Goal: Information Seeking & Learning: Understand process/instructions

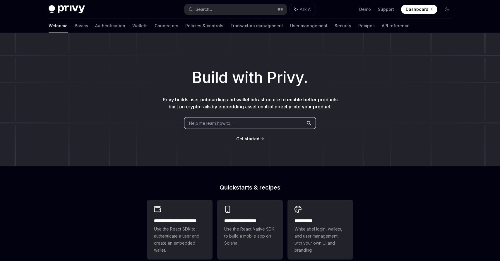
click at [226, 125] on span "Help me learn how to…" at bounding box center [211, 123] width 45 height 6
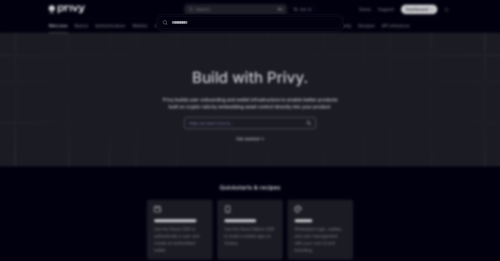
click at [324, 95] on div at bounding box center [250, 130] width 500 height 261
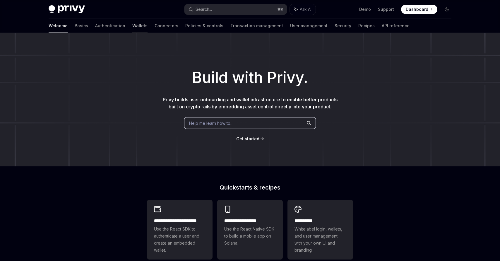
click at [132, 25] on link "Wallets" at bounding box center [139, 26] width 15 height 14
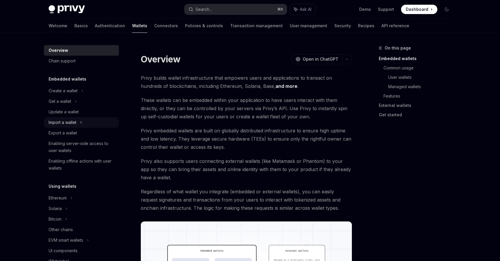
click at [85, 123] on div "Import a wallet" at bounding box center [81, 122] width 75 height 11
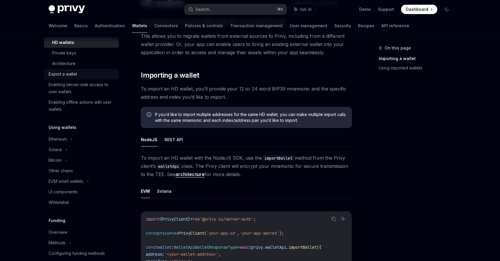
scroll to position [91, 0]
click at [93, 182] on div "EVM smart wallets" at bounding box center [81, 180] width 75 height 11
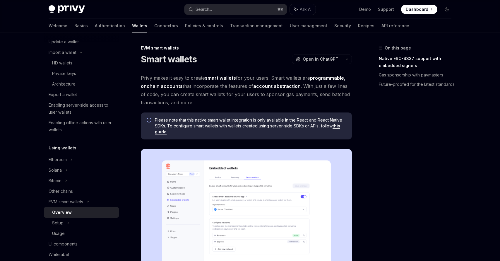
scroll to position [67, 0]
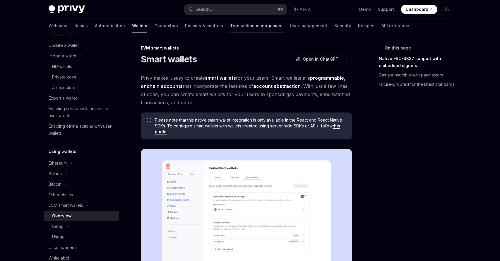
click at [230, 21] on link "Transaction management" at bounding box center [256, 26] width 53 height 14
type textarea "*"
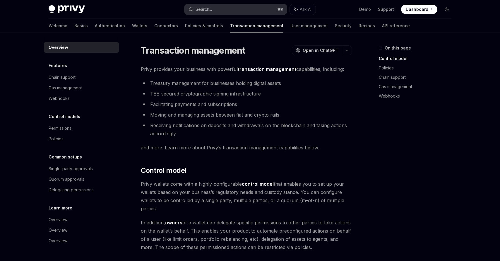
click at [221, 8] on button "Search... ⌘ K" at bounding box center [236, 9] width 103 height 11
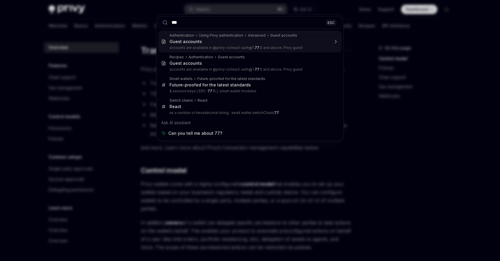
type input "****"
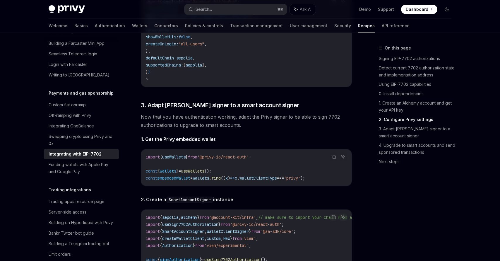
scroll to position [816, 0]
click at [94, 161] on div "Funding wallets with Apple Pay and Google Pay" at bounding box center [82, 168] width 67 height 14
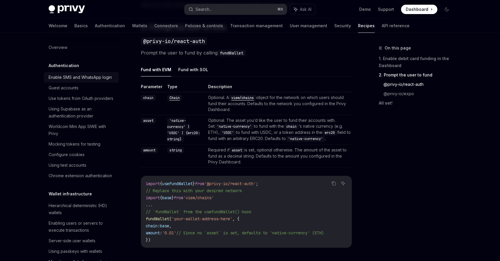
click at [77, 74] on div "Enable SMS and WhatsApp login" at bounding box center [80, 77] width 63 height 7
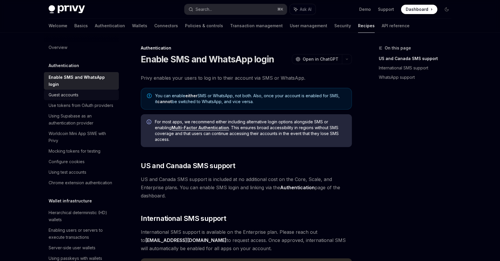
click at [78, 90] on link "Guest accounts" at bounding box center [81, 95] width 75 height 11
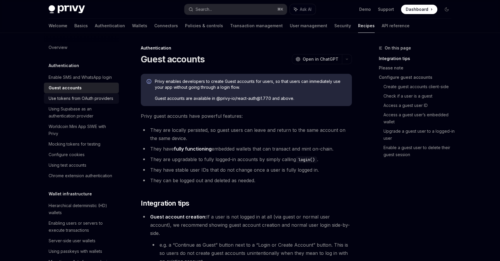
click at [88, 98] on div "Use tokens from OAuth providers" at bounding box center [81, 98] width 65 height 7
type textarea "*"
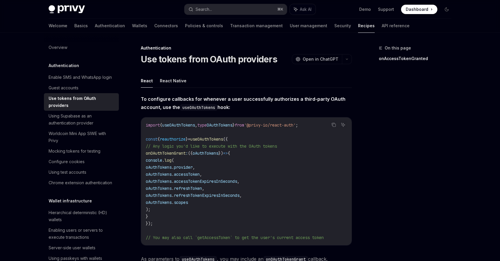
click at [216, 4] on div "Privy Docs home page Search... ⌘ K Ask AI Demo Support Dashboard Dashboard Sear…" at bounding box center [250, 9] width 403 height 19
click at [215, 8] on button "Search... ⌘ K" at bounding box center [236, 9] width 103 height 11
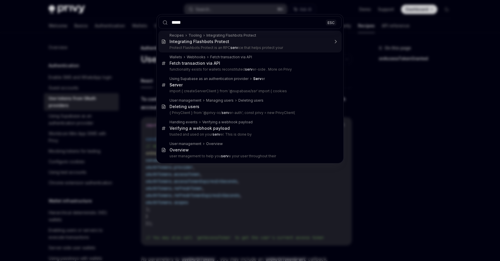
type input "******"
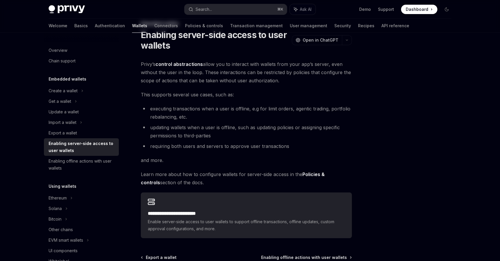
scroll to position [32, 0]
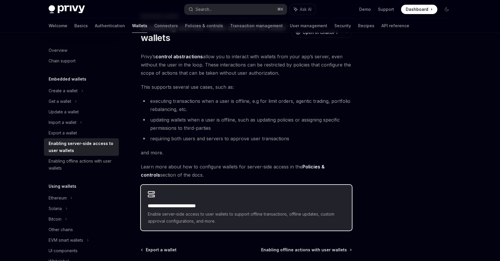
click at [188, 224] on span "Enable server-side access to user wallets to support offline transactions, offl…" at bounding box center [246, 218] width 197 height 14
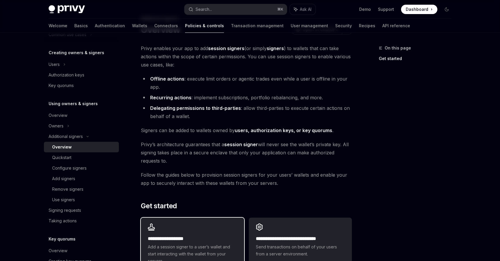
scroll to position [30, 0]
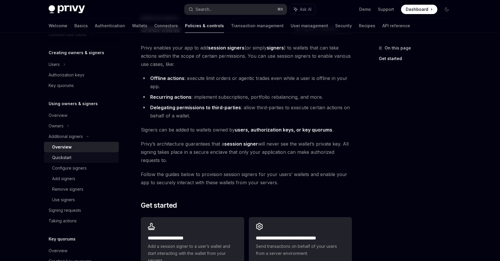
click at [78, 159] on div "Quickstart" at bounding box center [83, 157] width 63 height 7
type textarea "*"
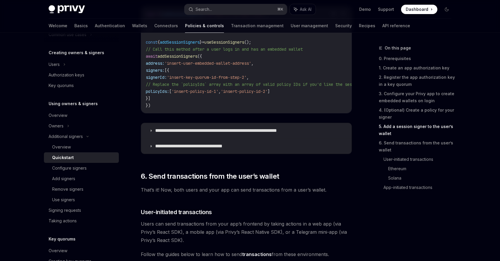
scroll to position [1027, 0]
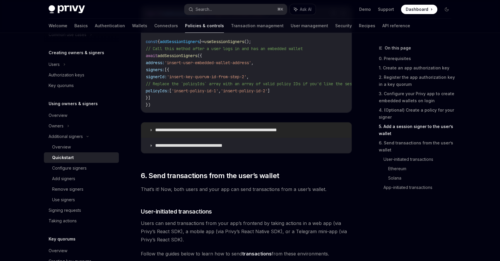
click at [249, 133] on p "**********" at bounding box center [230, 130] width 151 height 6
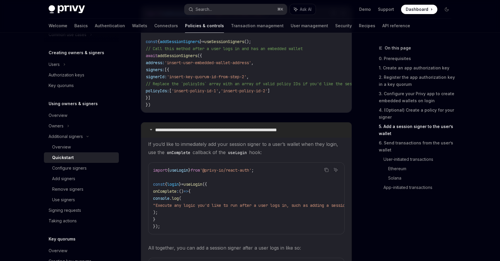
click at [249, 133] on p "**********" at bounding box center [230, 130] width 151 height 6
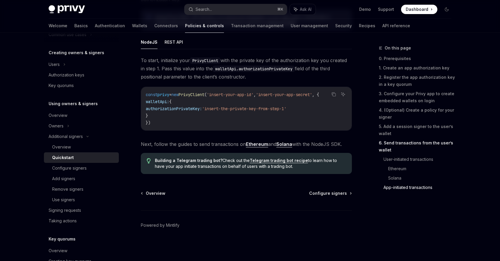
scroll to position [1527, 0]
